Goal: Use online tool/utility

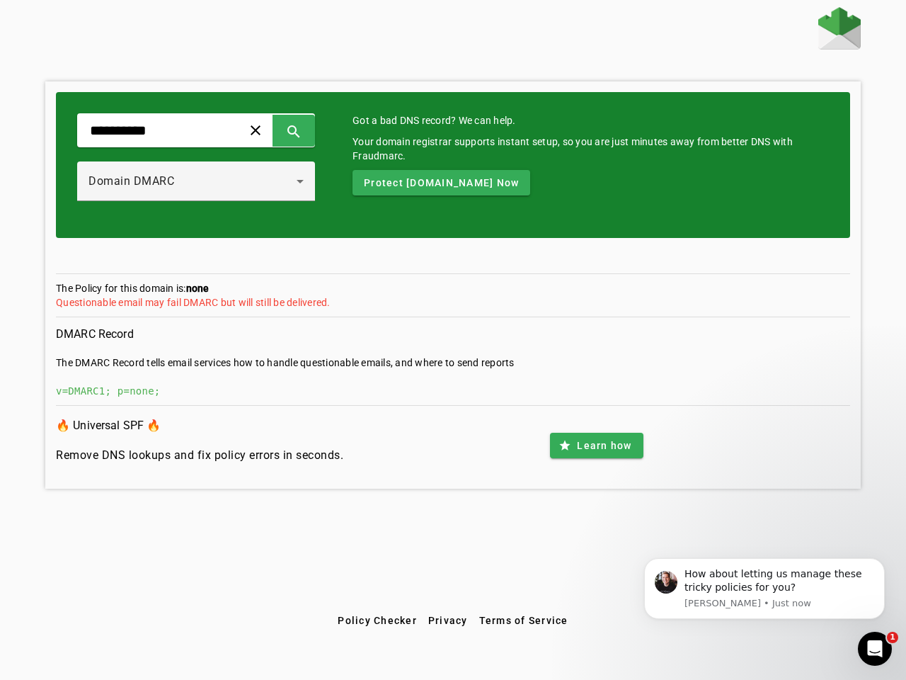
click at [273, 130] on span at bounding box center [256, 130] width 34 height 34
click at [311, 130] on span at bounding box center [294, 130] width 34 height 34
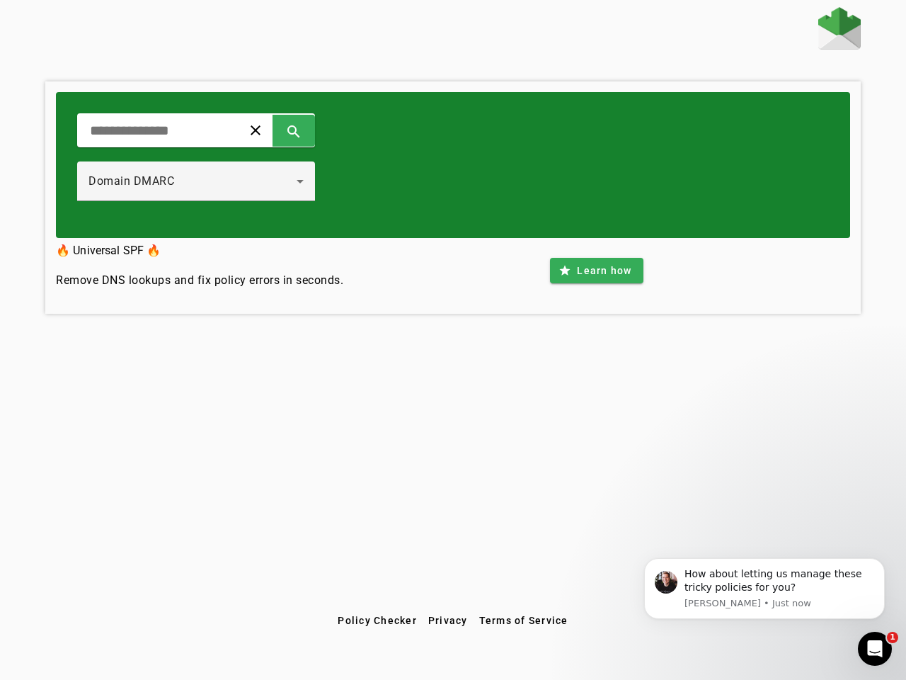
click at [211, 181] on div "Domain DMARC" at bounding box center [192, 181] width 208 height 17
click at [458, 183] on div "clear search Domain DMARC" at bounding box center [453, 165] width 794 height 146
click at [596, 445] on div "clear search Domain DMARC 🔥 Universal SPF 🔥 Remove DNS lookups and fix policy e…" at bounding box center [453, 307] width 906 height 600
click at [377, 620] on span "Policy Checker" at bounding box center [377, 619] width 79 height 11
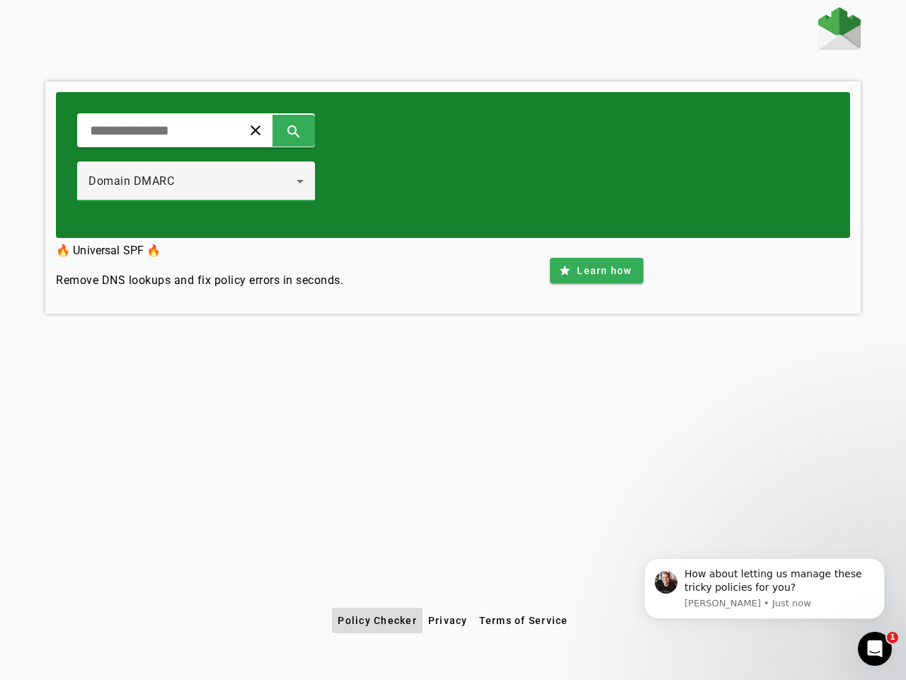
click at [448, 620] on span "Privacy" at bounding box center [448, 619] width 40 height 11
click at [523, 620] on span "Terms of Service" at bounding box center [523, 619] width 89 height 11
